Goal: Check status

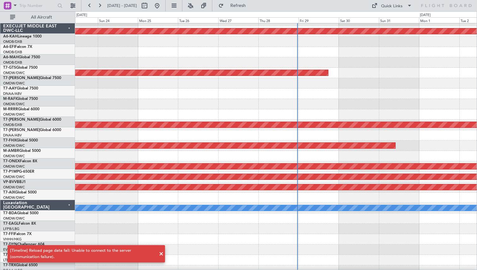
scroll to position [143, 0]
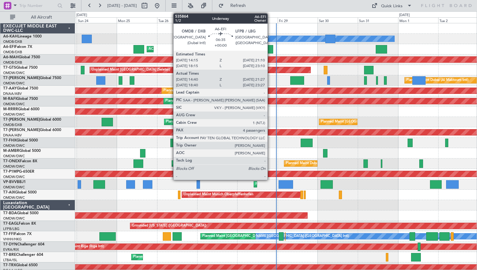
click at [270, 51] on div at bounding box center [267, 49] width 11 height 9
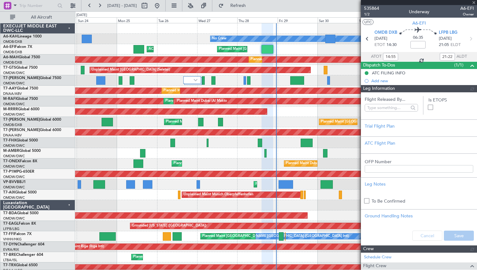
type input "[PERSON_NAME] (ANI)"
type input "7139"
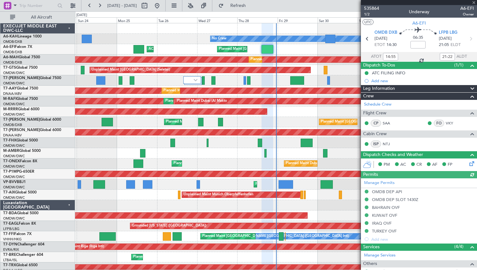
scroll to position [104, 0]
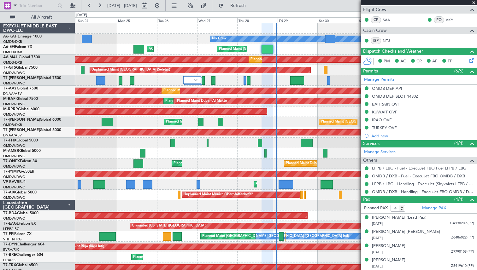
click at [471, 2] on span at bounding box center [474, 3] width 6 height 6
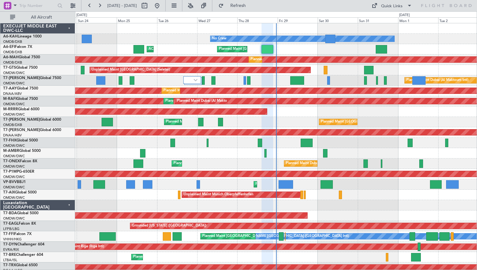
type input "0"
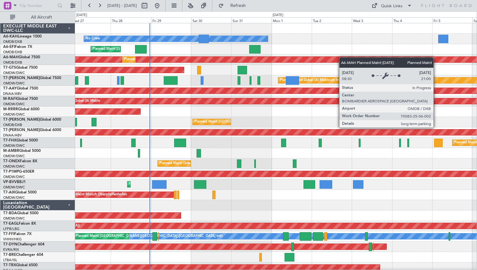
scroll to position [3, 0]
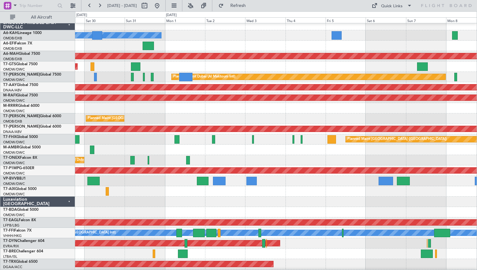
click at [191, 47] on div "Planned Maint [GEOGRAPHIC_DATA] ([GEOGRAPHIC_DATA] Intl)" at bounding box center [276, 46] width 402 height 10
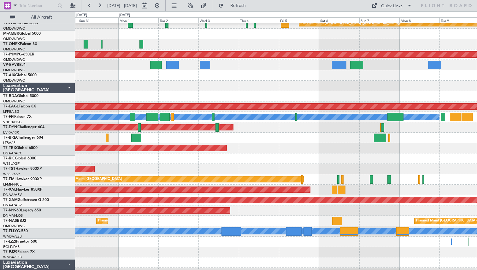
scroll to position [131, 0]
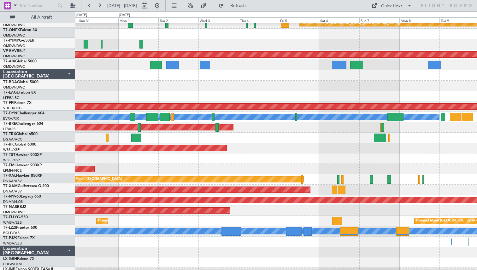
click at [224, 164] on div "Planned Maint [GEOGRAPHIC_DATA] (Seletar)" at bounding box center [276, 169] width 402 height 10
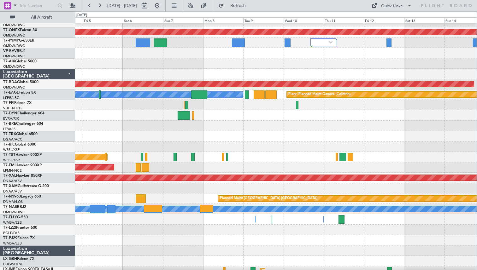
scroll to position [129, 0]
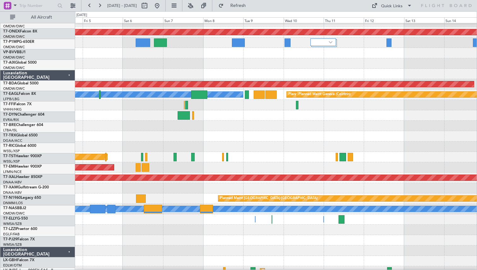
click at [228, 142] on div at bounding box center [276, 136] width 402 height 10
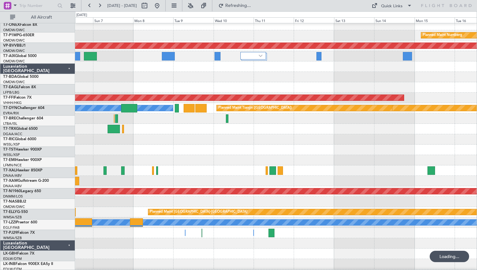
click at [251, 145] on div at bounding box center [276, 150] width 402 height 10
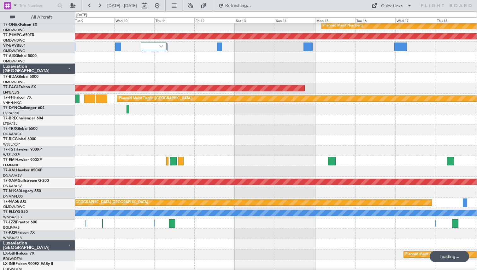
scroll to position [138, 0]
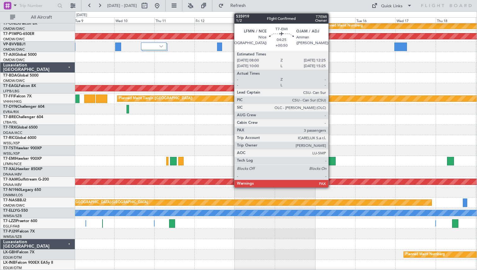
click at [331, 161] on div at bounding box center [332, 161] width 8 height 9
